Goal: Task Accomplishment & Management: Manage account settings

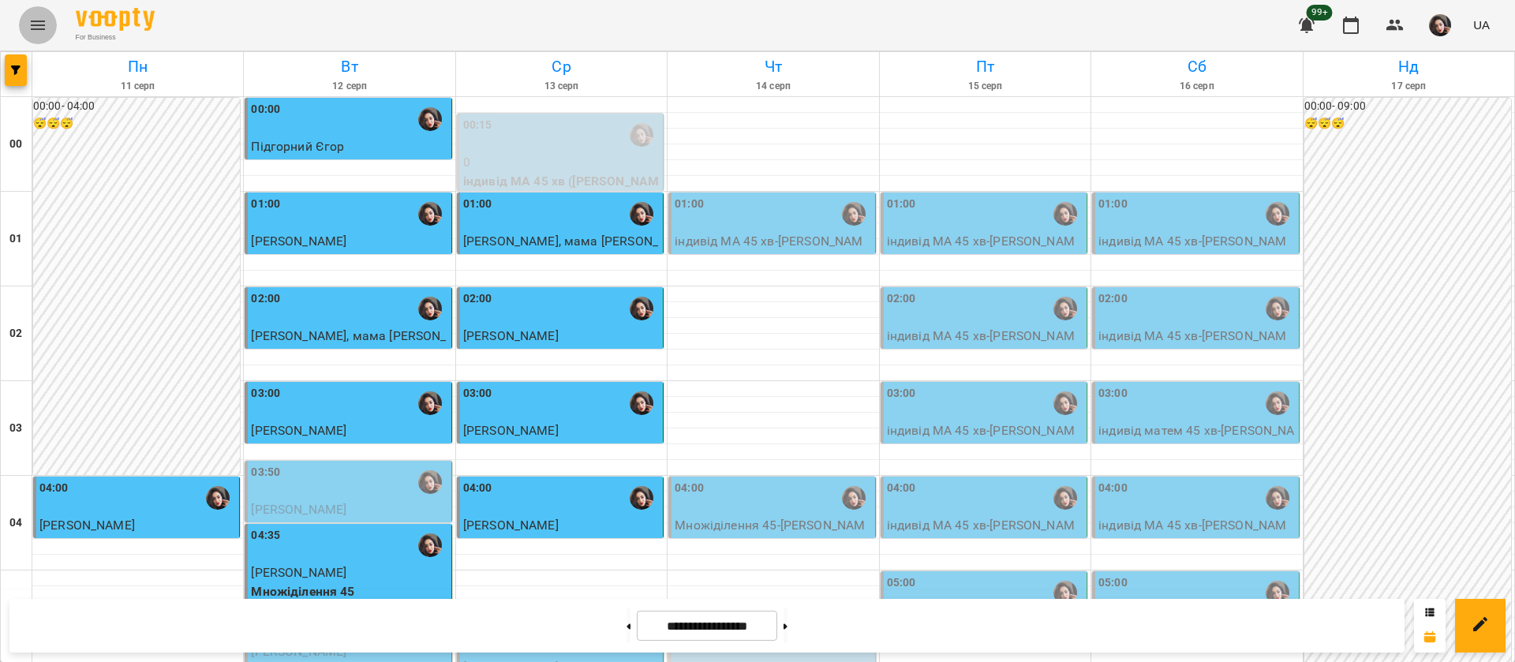
click at [28, 28] on icon "Menu" at bounding box center [37, 25] width 19 height 19
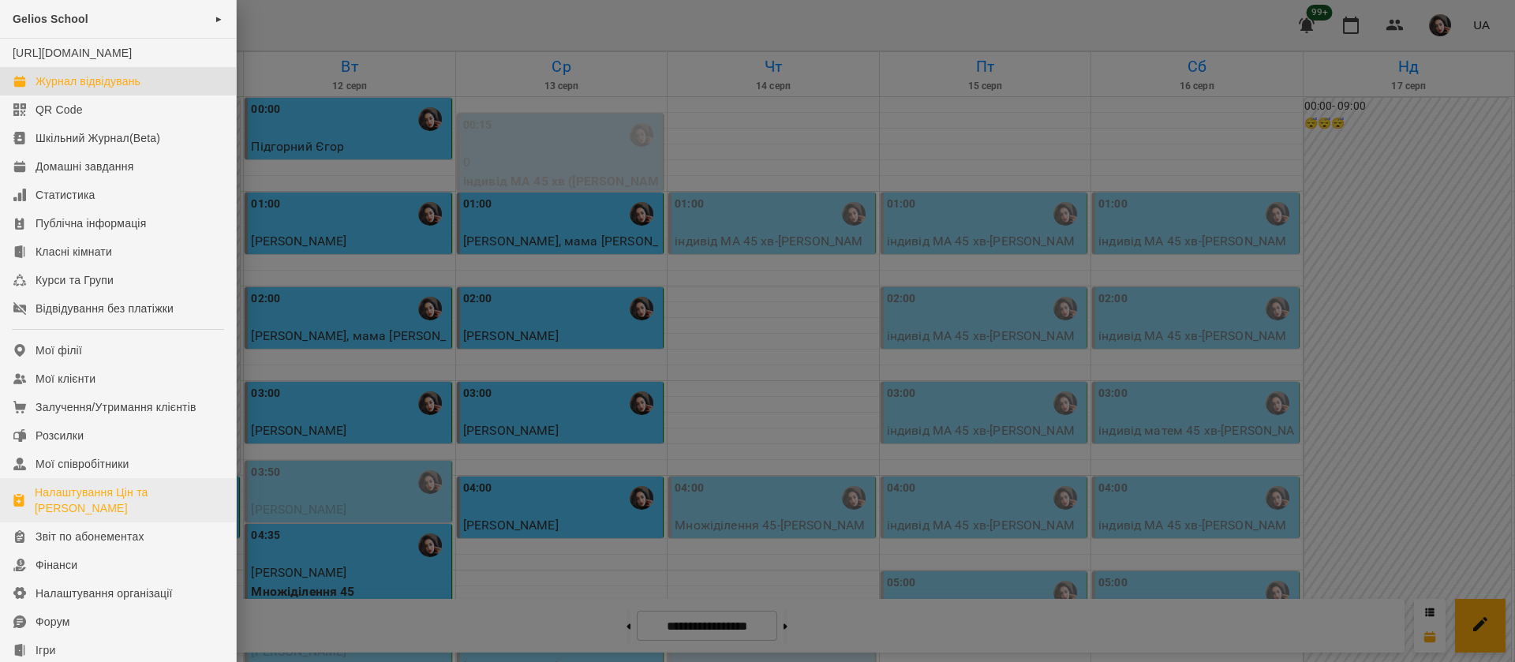
scroll to position [180, 0]
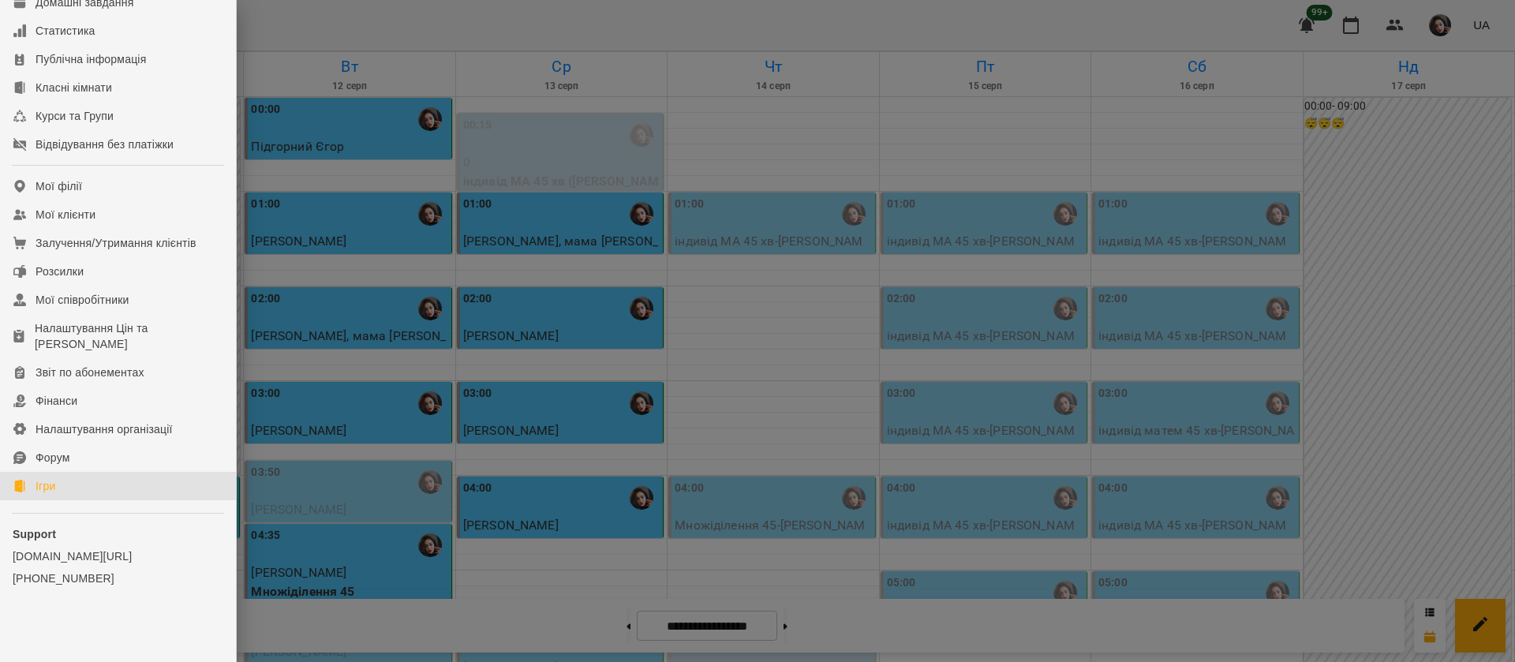
click at [87, 492] on link "Ігри" at bounding box center [118, 486] width 236 height 28
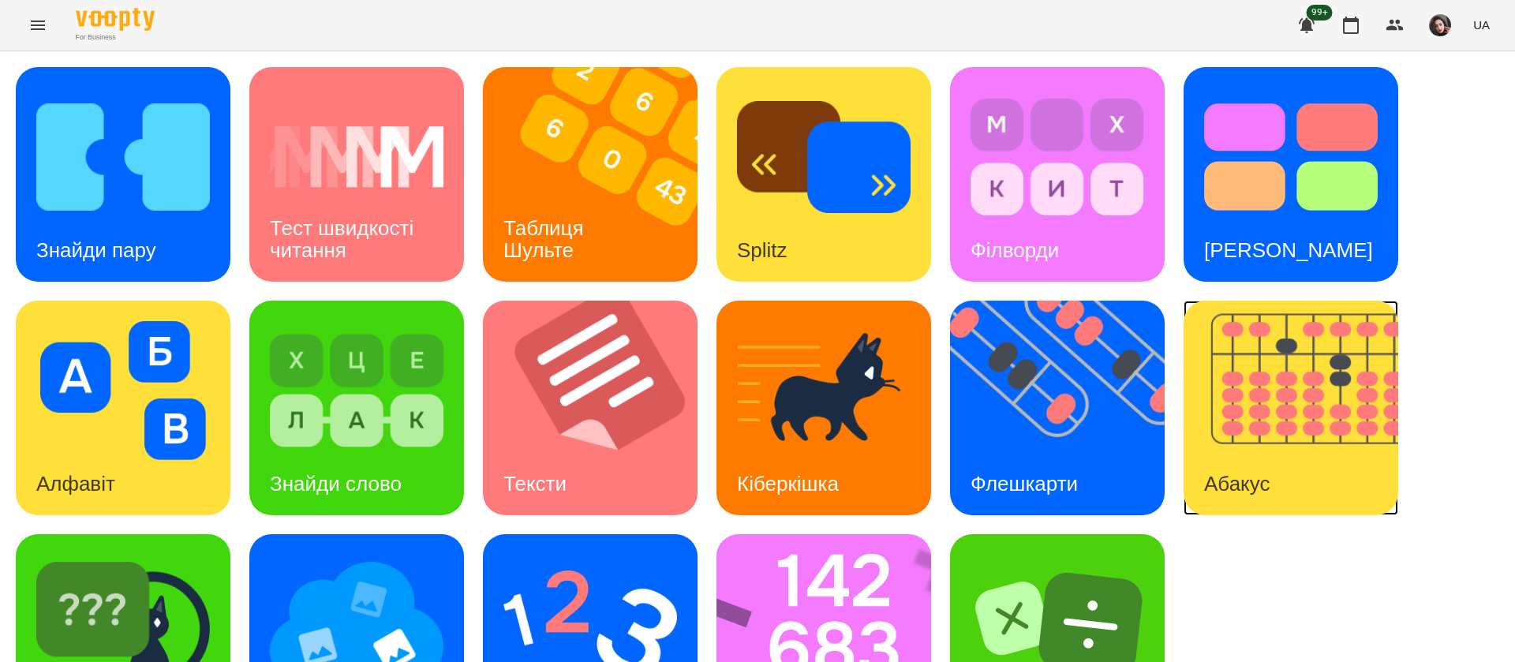
click at [1303, 416] on img at bounding box center [1301, 408] width 234 height 215
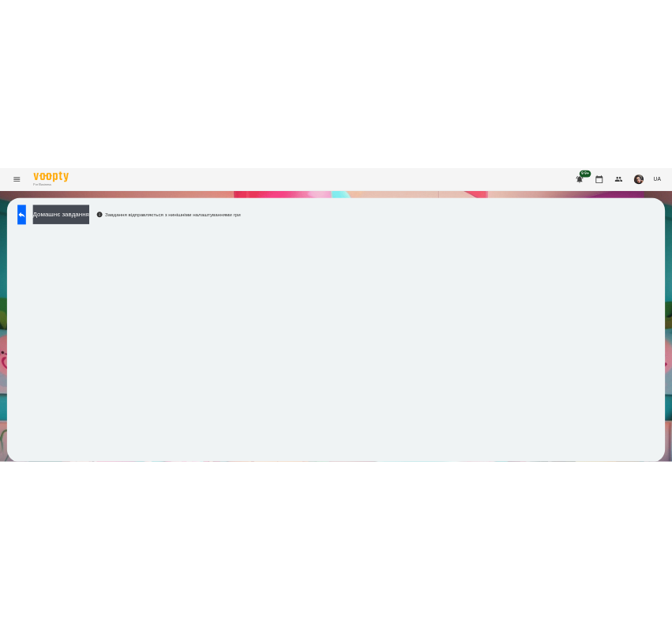
scroll to position [1, 0]
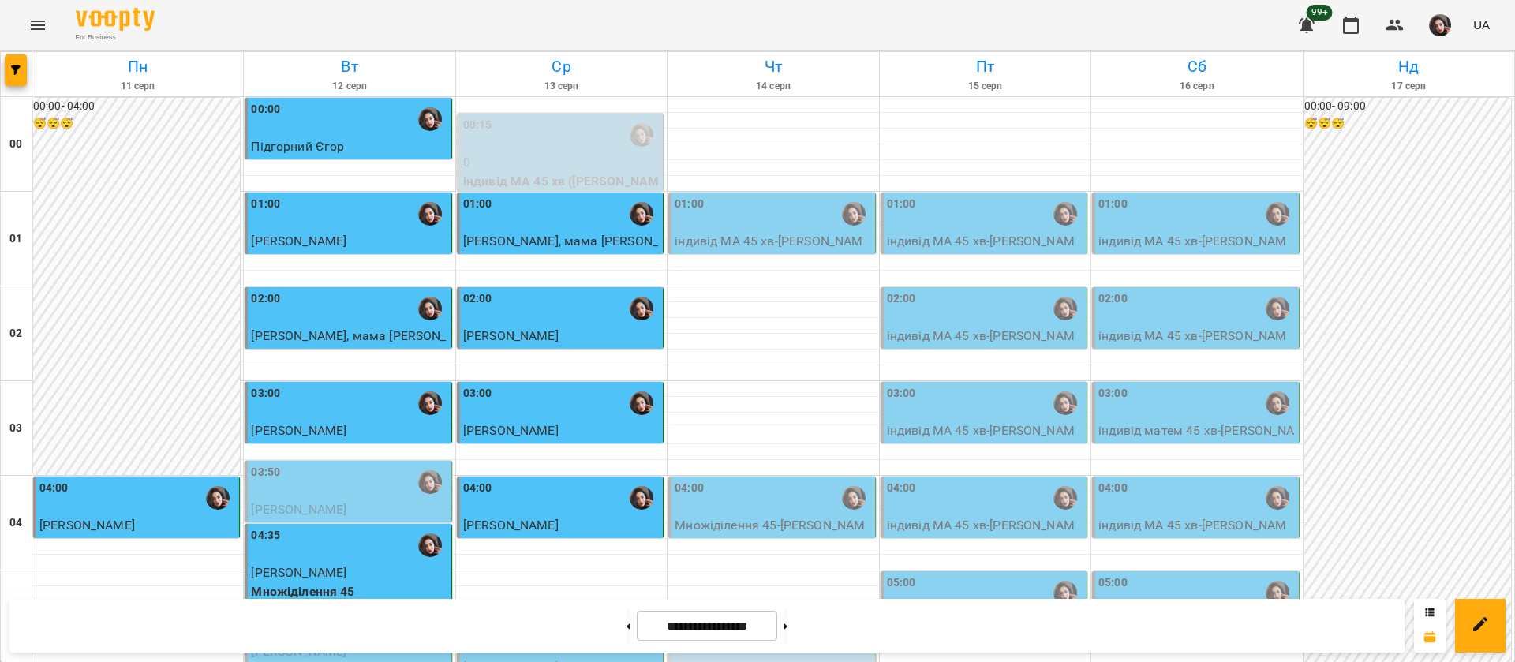
click at [738, 241] on p "індивід МА 45 хв - [PERSON_NAME], мама [PERSON_NAME]" at bounding box center [773, 250] width 196 height 37
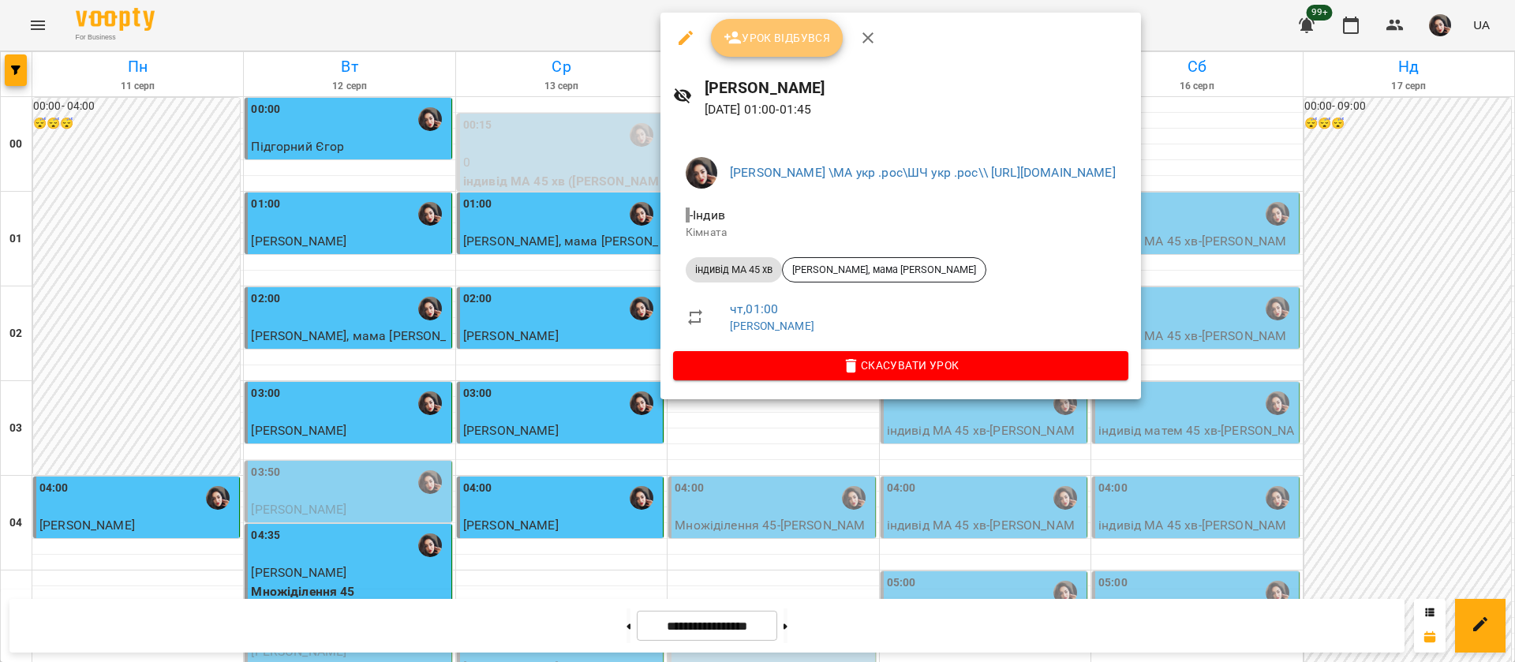
click at [796, 28] on span "Урок відбувся" at bounding box center [777, 37] width 107 height 19
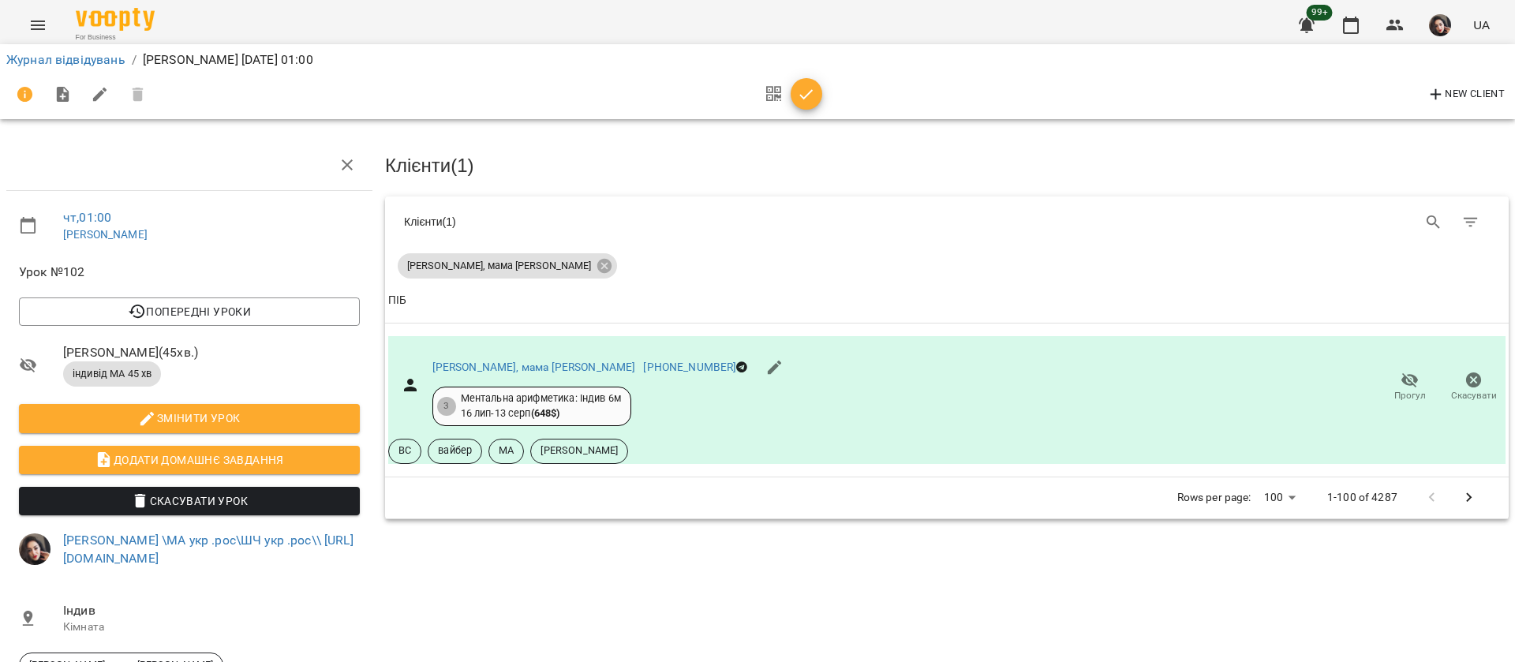
click at [52, 45] on div "Журнал відвідувань / [PERSON_NAME] [DATE] 01:00 New Client" at bounding box center [757, 81] width 1521 height 81
click at [51, 63] on link "Журнал відвідувань" at bounding box center [65, 59] width 119 height 15
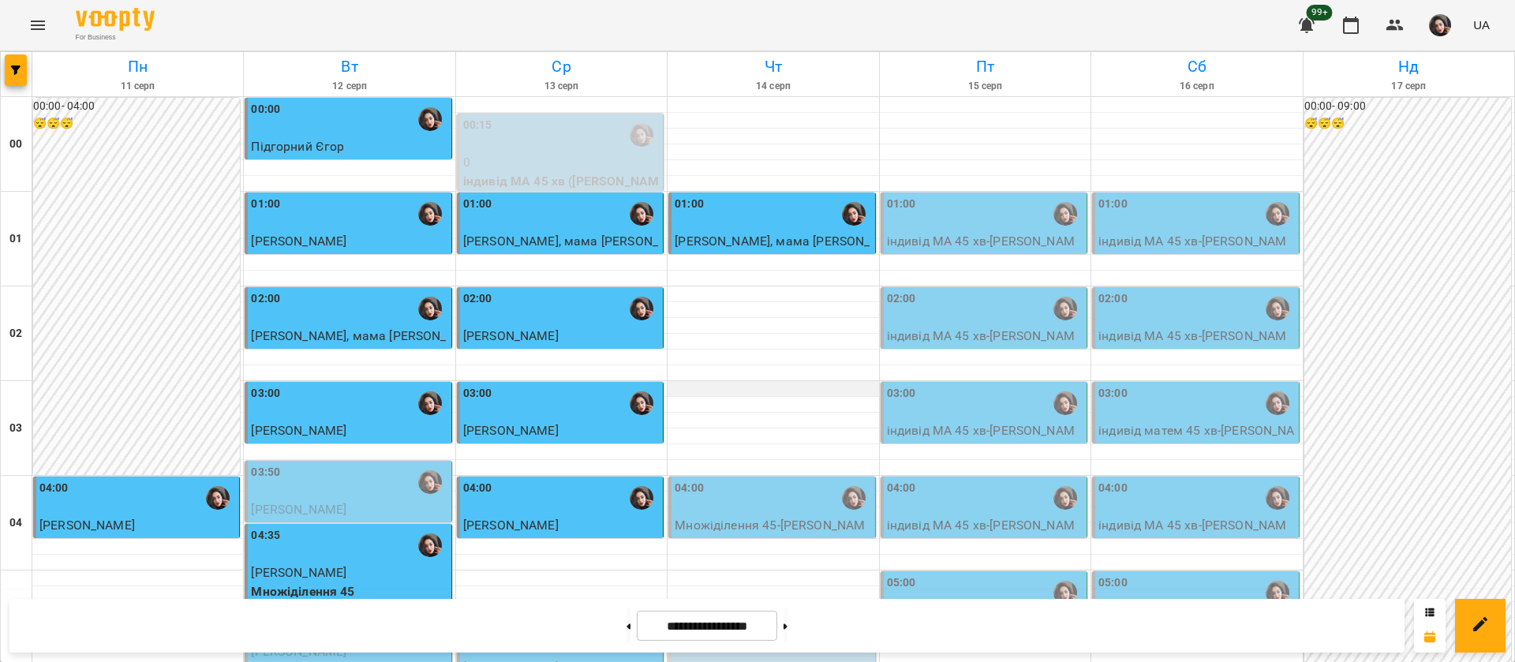
scroll to position [1779, 0]
click at [814, 646] on div "**********" at bounding box center [706, 626] width 1395 height 54
click at [788, 632] on button at bounding box center [786, 625] width 4 height 35
type input "**********"
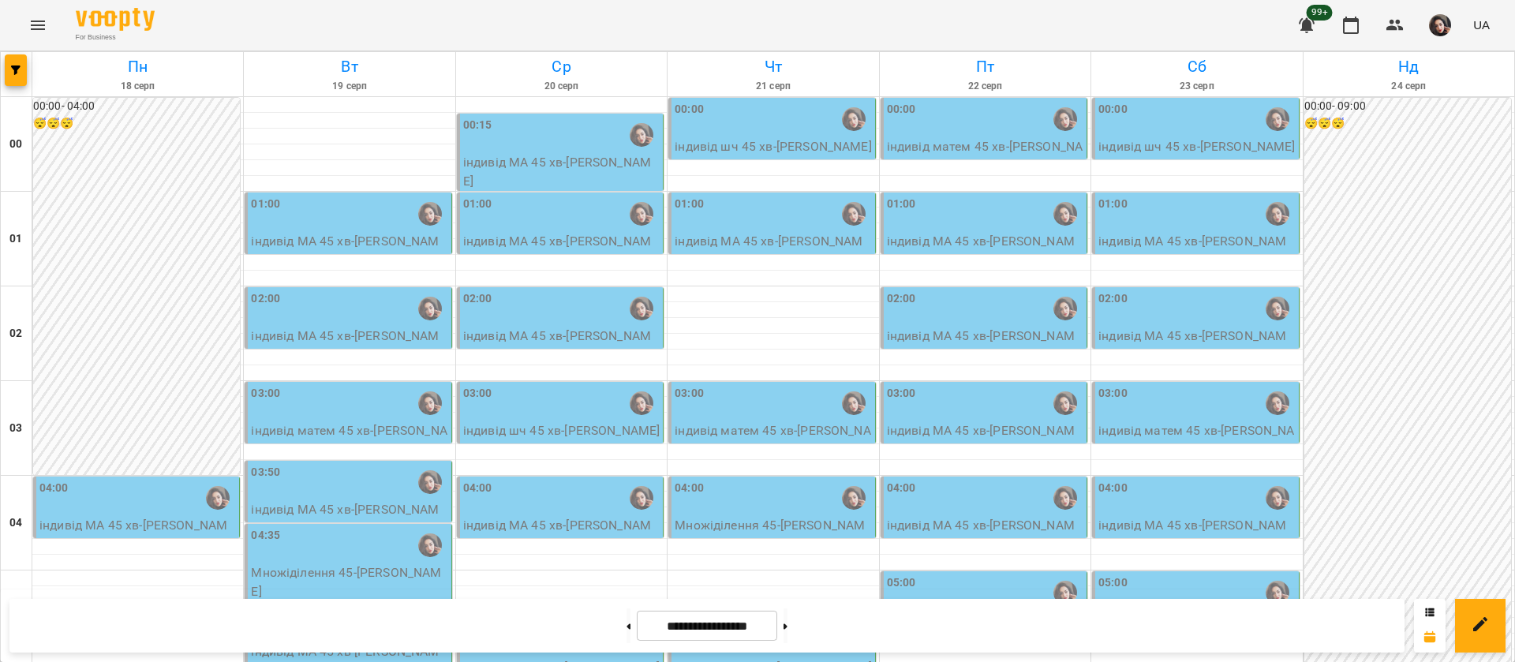
scroll to position [832, 0]
